Goal: Task Accomplishment & Management: Complete application form

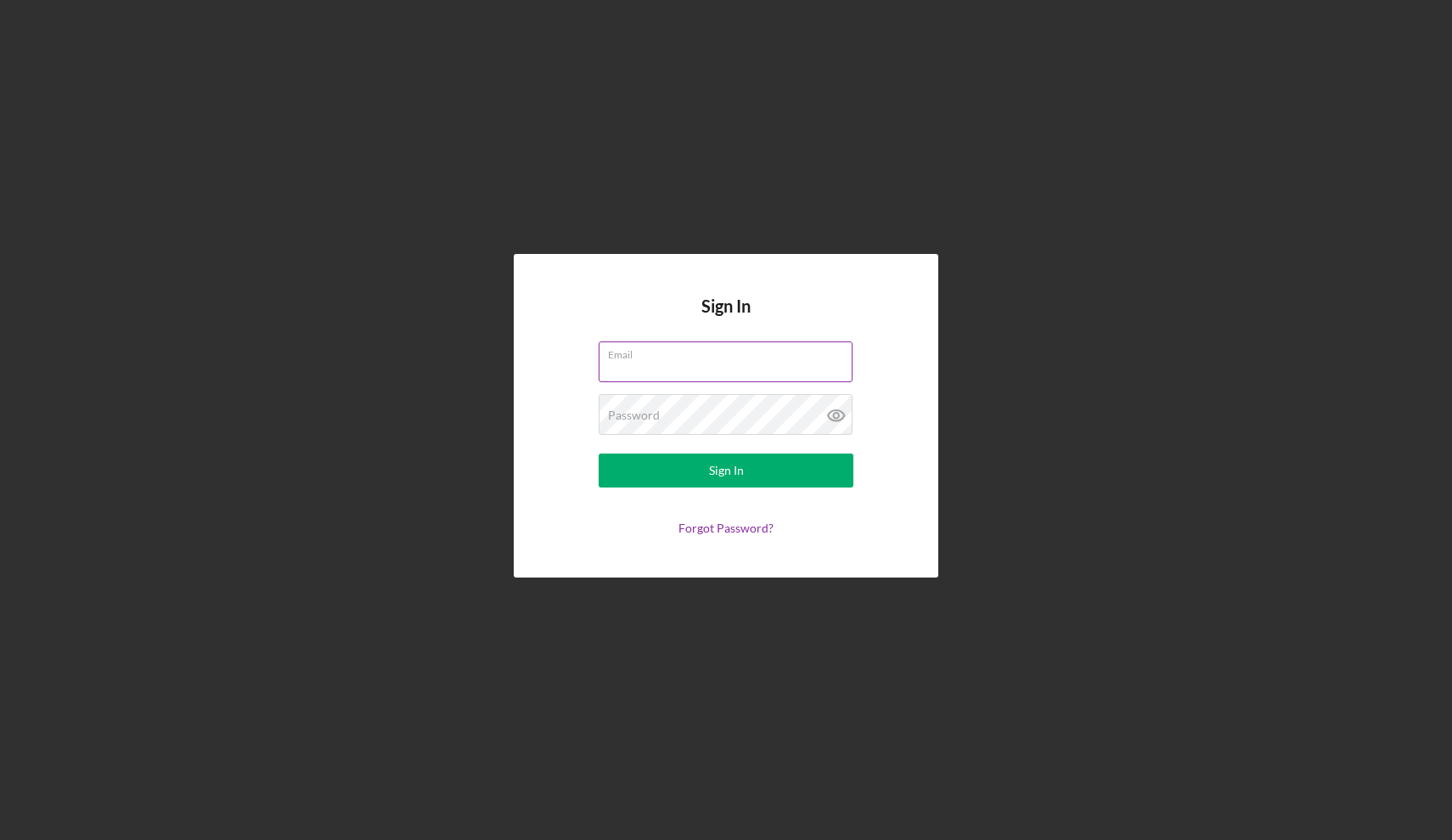
type input "[EMAIL_ADDRESS][DOMAIN_NAME]"
click at [726, 470] on button "Sign In" at bounding box center [726, 470] width 255 height 34
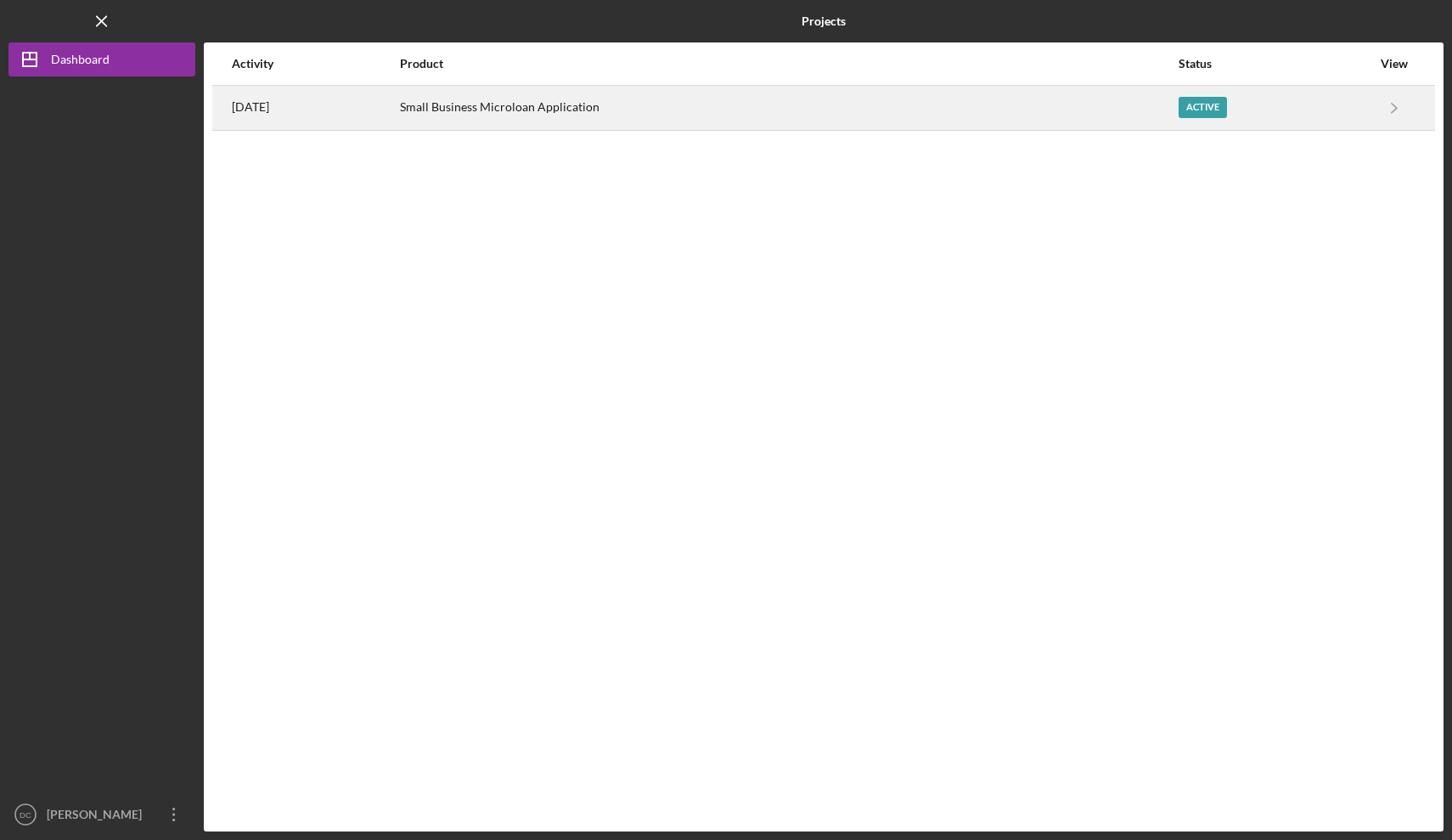
click at [579, 119] on div "Small Business Microloan Application" at bounding box center [788, 107] width 778 height 42
